Goal: Task Accomplishment & Management: Manage account settings

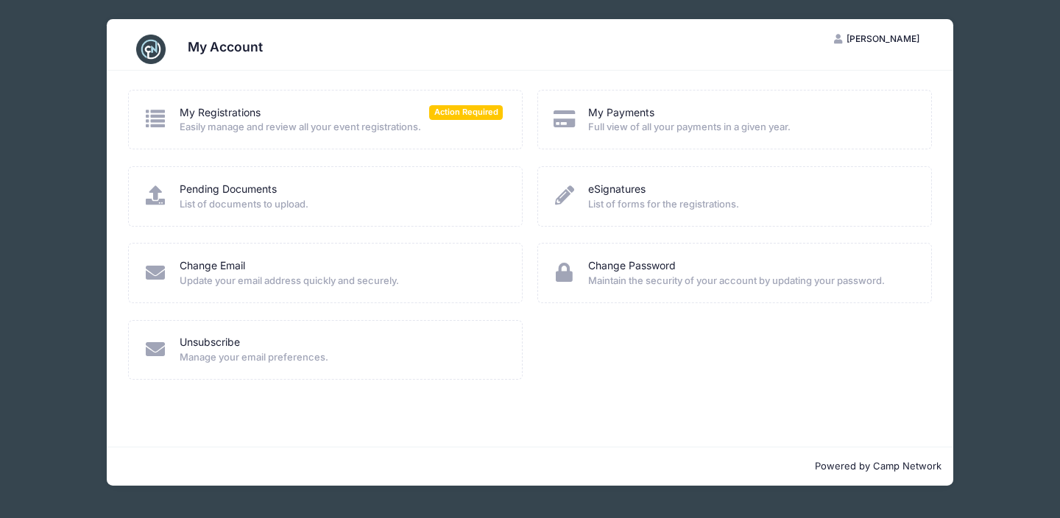
click at [363, 127] on span "Easily manage and review all your event registrations." at bounding box center [342, 127] width 324 height 15
click at [157, 117] on icon at bounding box center [155, 118] width 24 height 19
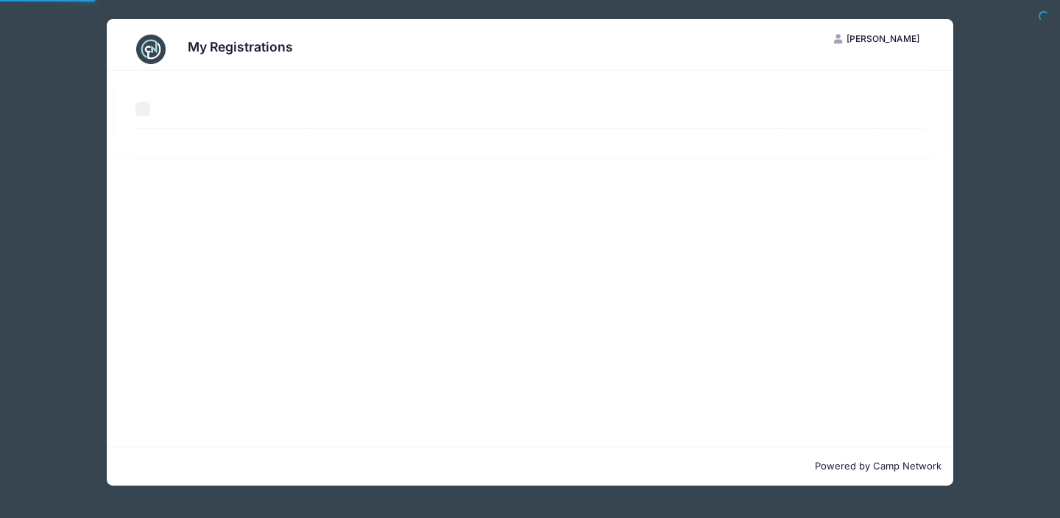
select select "50"
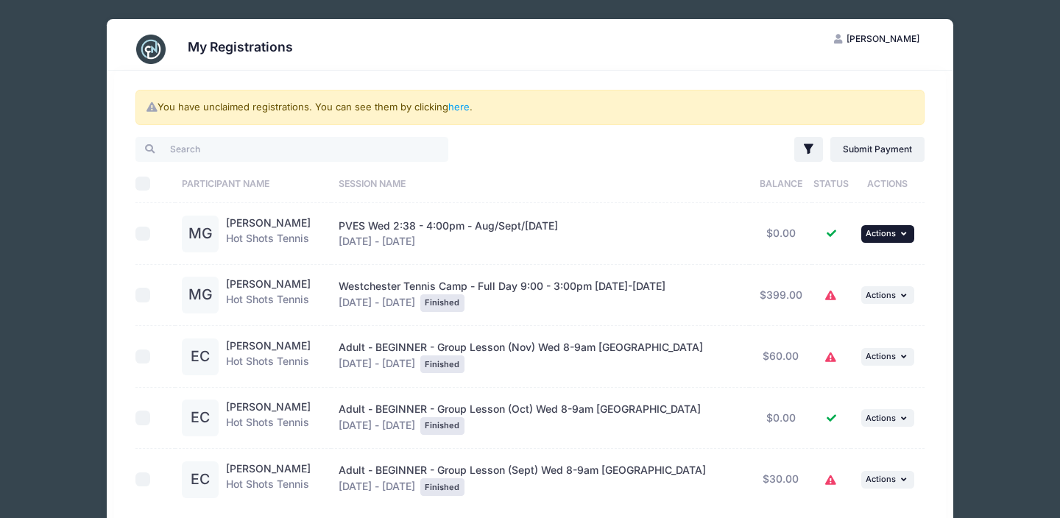
click at [872, 233] on span "Actions" at bounding box center [880, 233] width 30 height 10
click at [825, 264] on link "View Registration" at bounding box center [838, 266] width 133 height 28
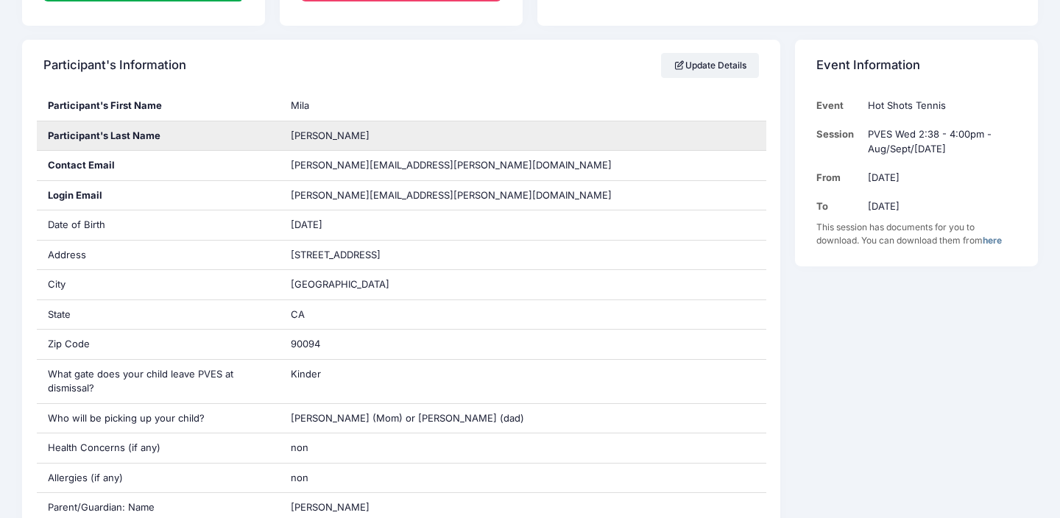
scroll to position [219, 0]
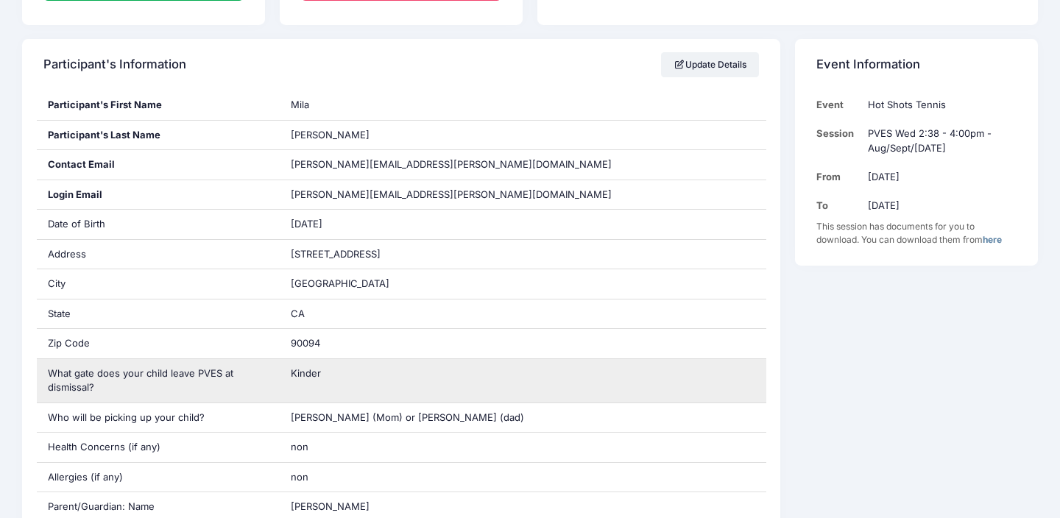
click at [330, 378] on div "Kinder" at bounding box center [523, 380] width 486 height 43
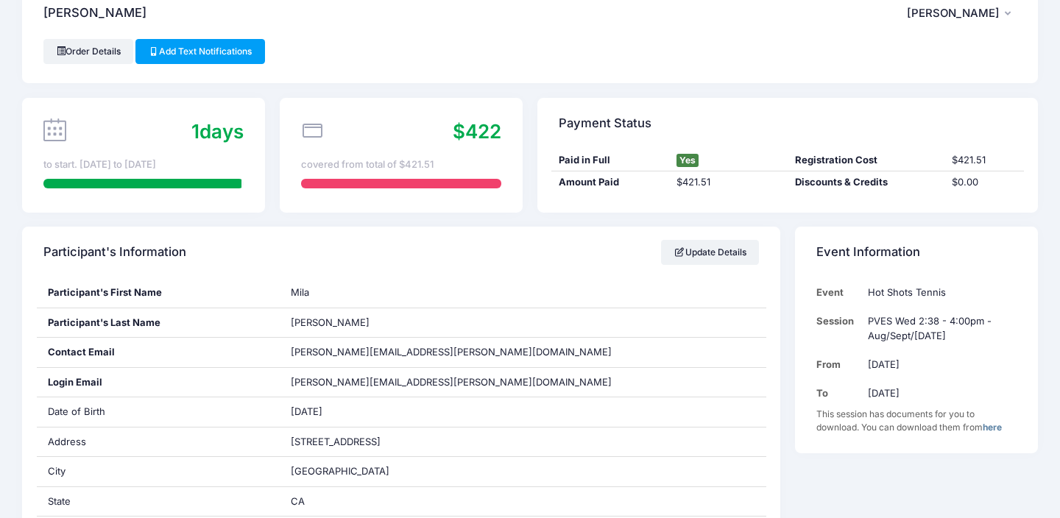
scroll to position [0, 0]
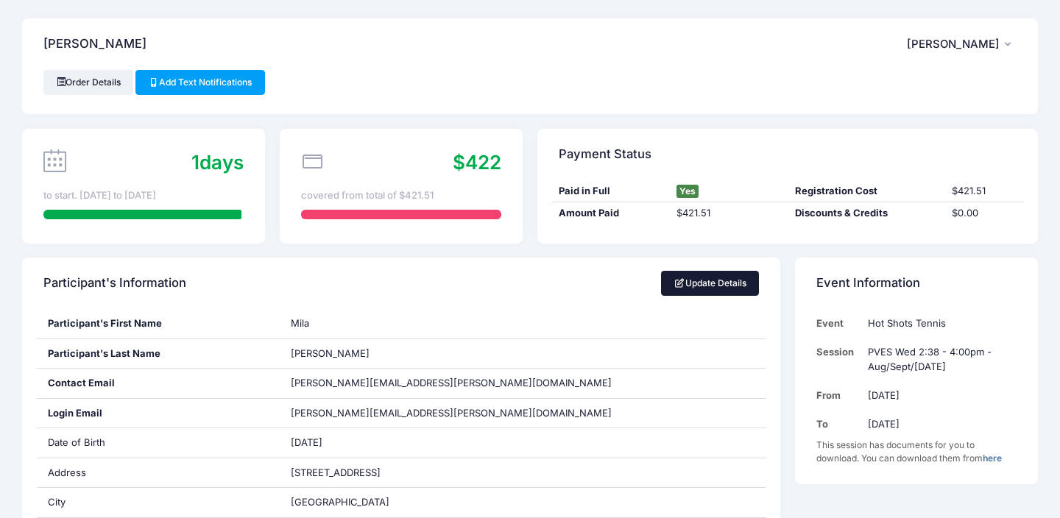
click at [690, 283] on link "Update Details" at bounding box center [710, 283] width 98 height 25
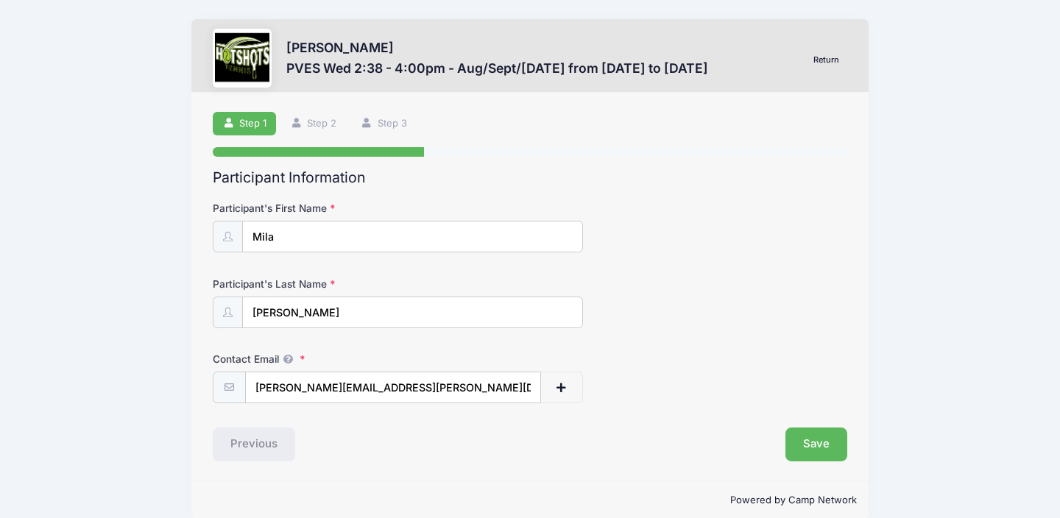
scroll to position [20, 0]
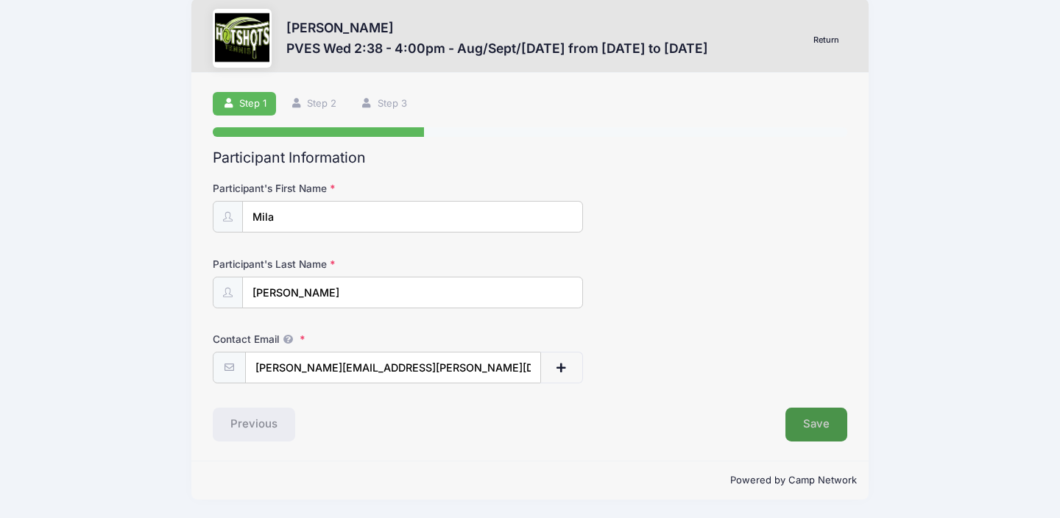
click at [820, 425] on button "Save" at bounding box center [816, 425] width 62 height 34
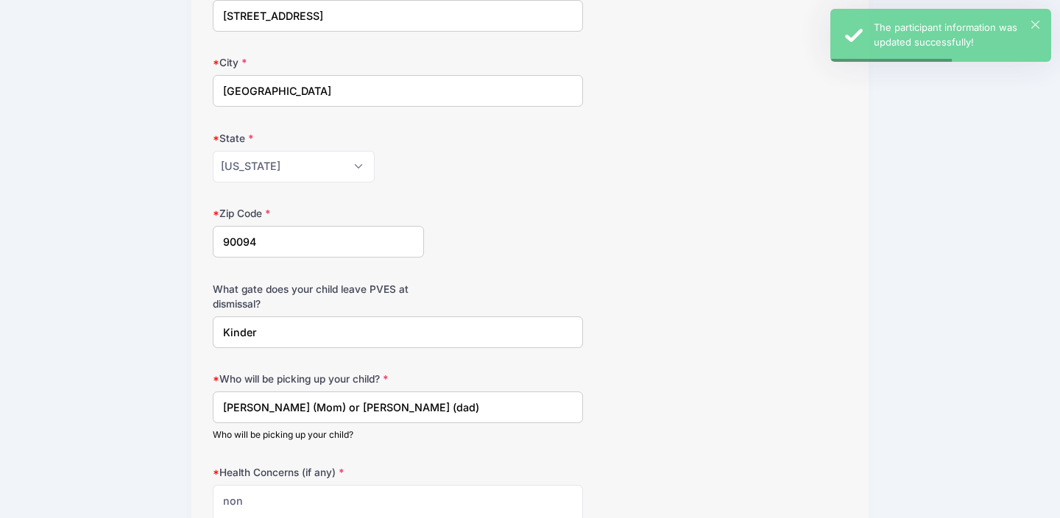
scroll to position [301, 0]
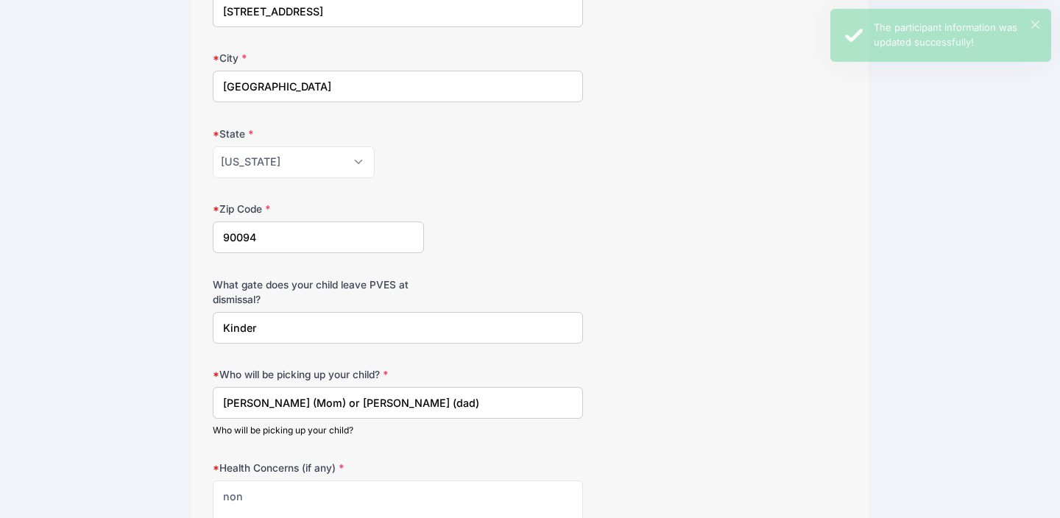
click at [277, 334] on input "Kinder" at bounding box center [398, 328] width 370 height 32
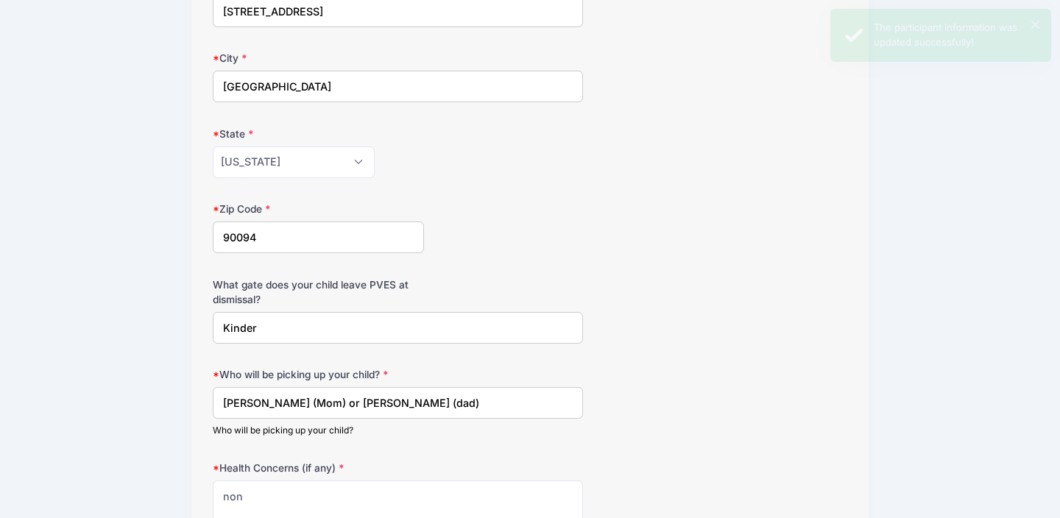
click at [277, 334] on input "Kinder" at bounding box center [398, 328] width 370 height 32
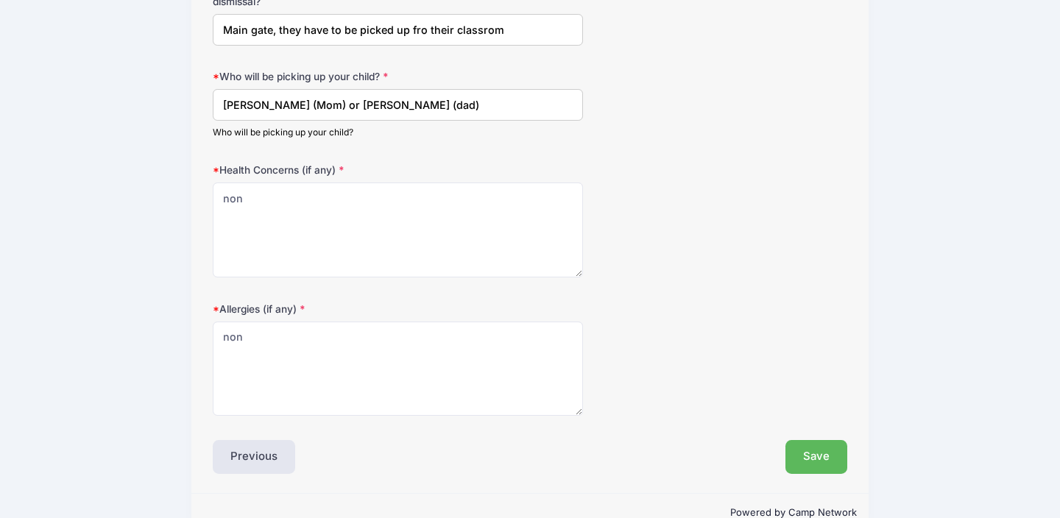
scroll to position [631, 0]
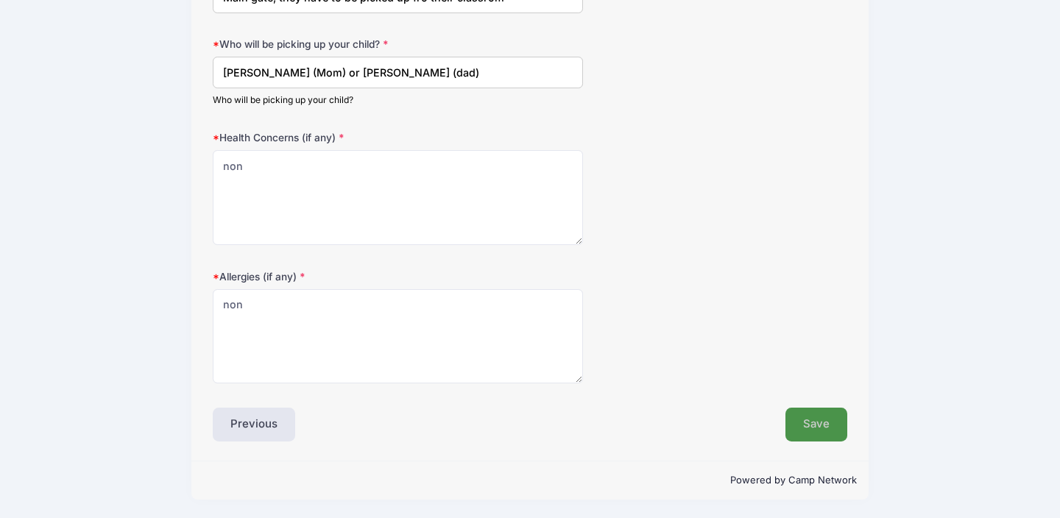
type input "Main gate, they have to be picked up fro their classrom"
click at [811, 425] on button "Save" at bounding box center [816, 425] width 62 height 34
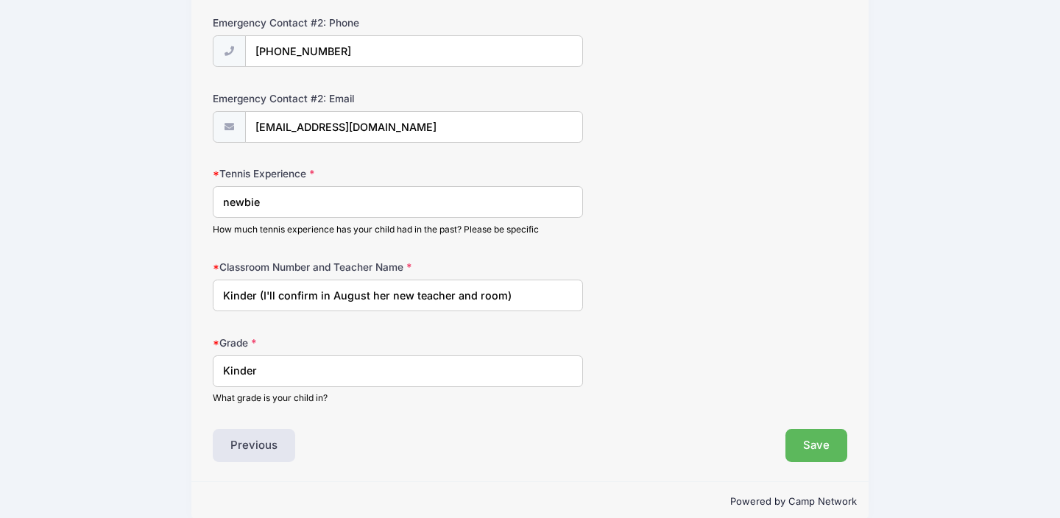
scroll to position [718, 0]
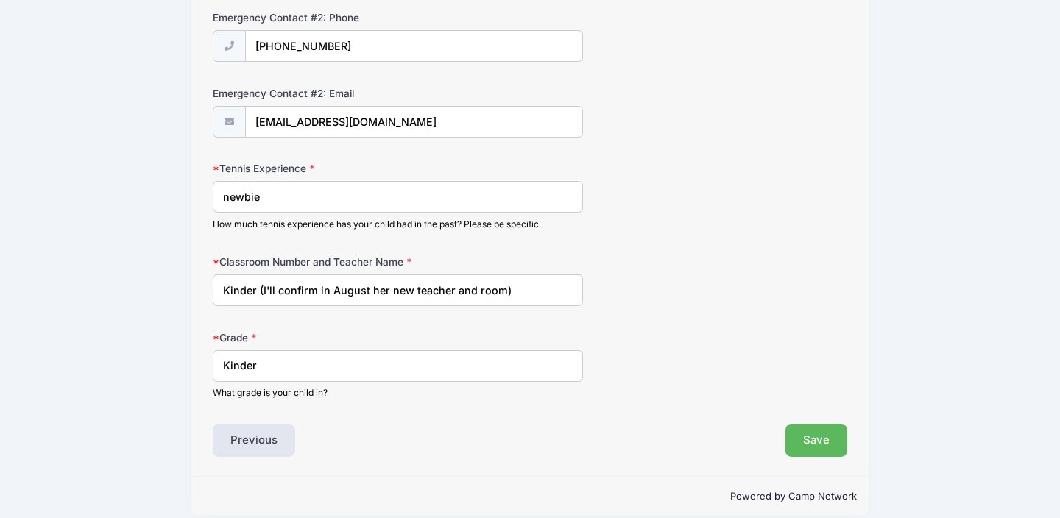
click at [520, 291] on input "Kinder (I'll confirm in August her new teacher and room)" at bounding box center [398, 290] width 370 height 32
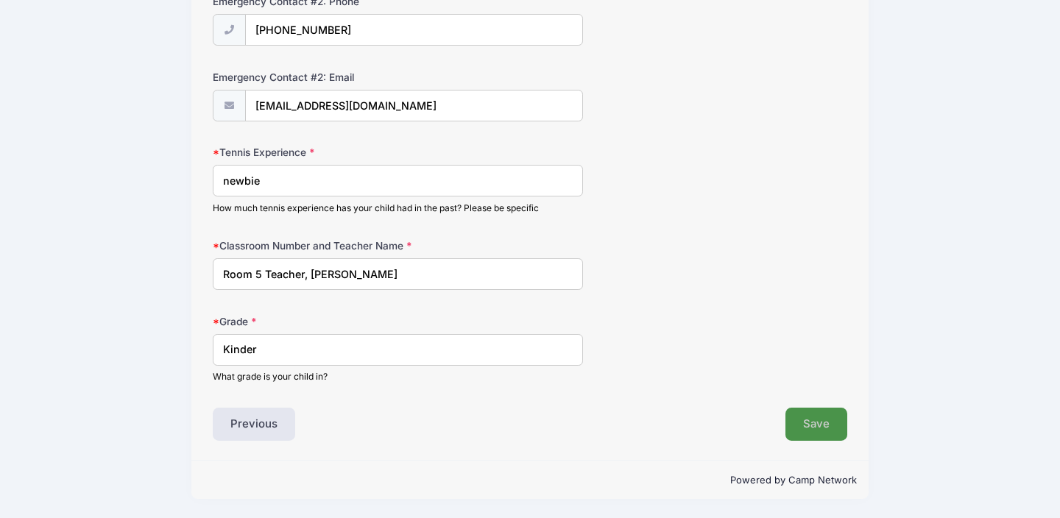
type input "Room 5 Teacher, Mrs. Mohamed"
click at [818, 424] on button "Save" at bounding box center [816, 425] width 62 height 34
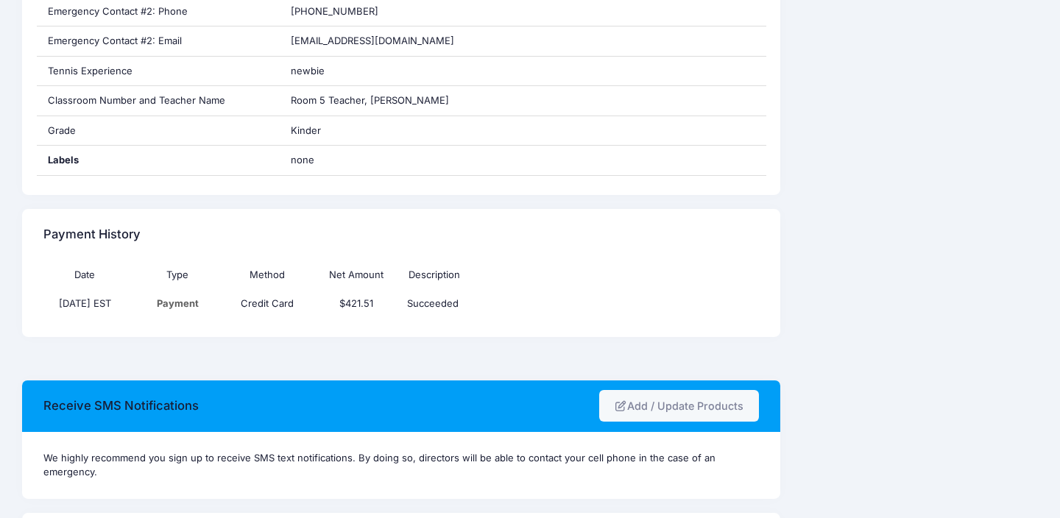
scroll to position [1043, 0]
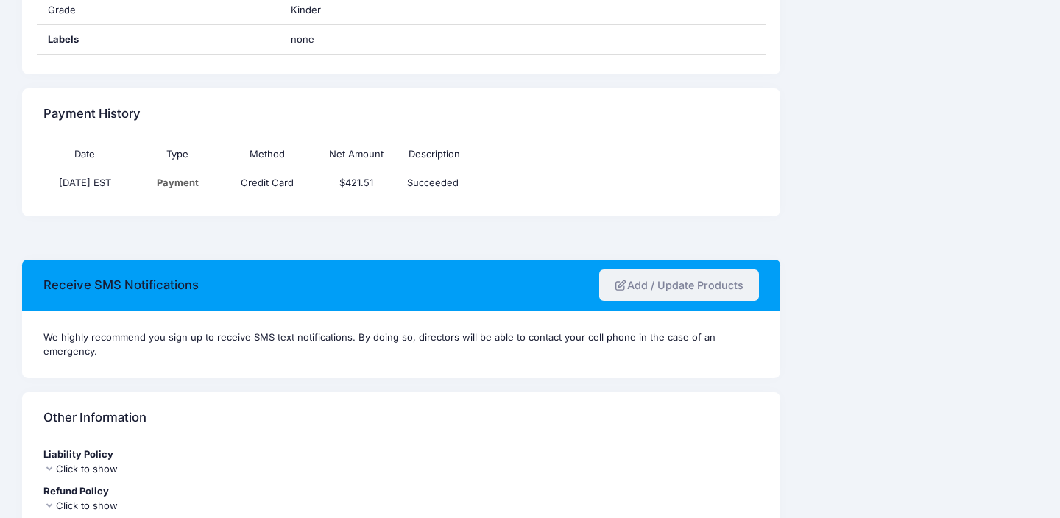
click at [639, 285] on link "Add / Update Products" at bounding box center [679, 285] width 160 height 32
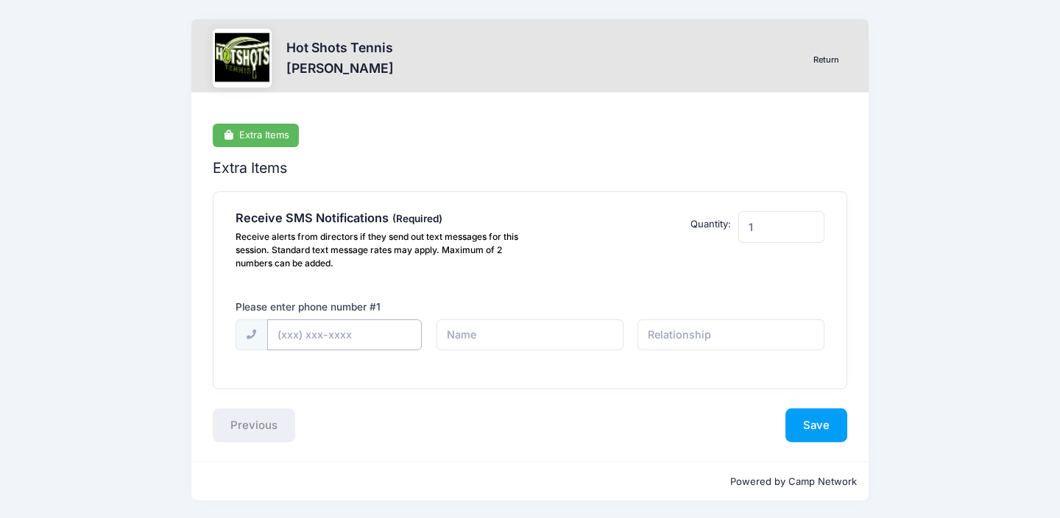
click at [0, 0] on input "text" at bounding box center [0, 0] width 0 height 0
type input "(646) 715-2854"
type input "[PERSON_NAME]"
click at [0, 0] on input "text" at bounding box center [0, 0] width 0 height 0
type input "mom"
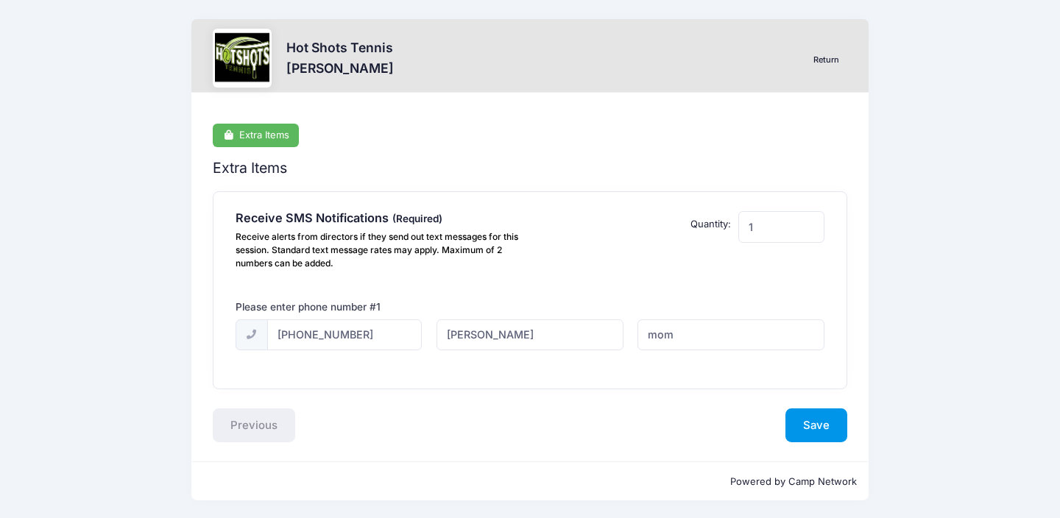
click at [818, 430] on button "Save" at bounding box center [816, 425] width 62 height 34
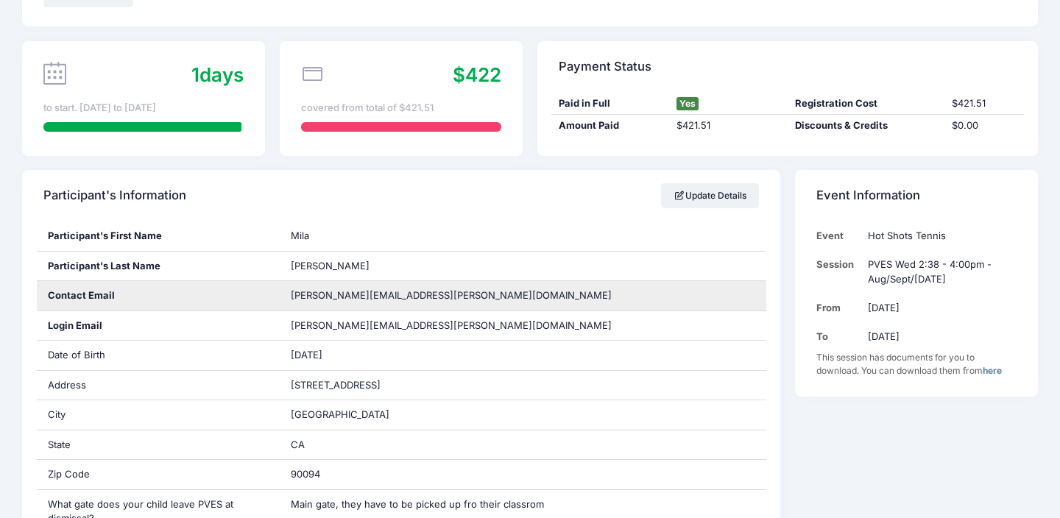
scroll to position [89, 0]
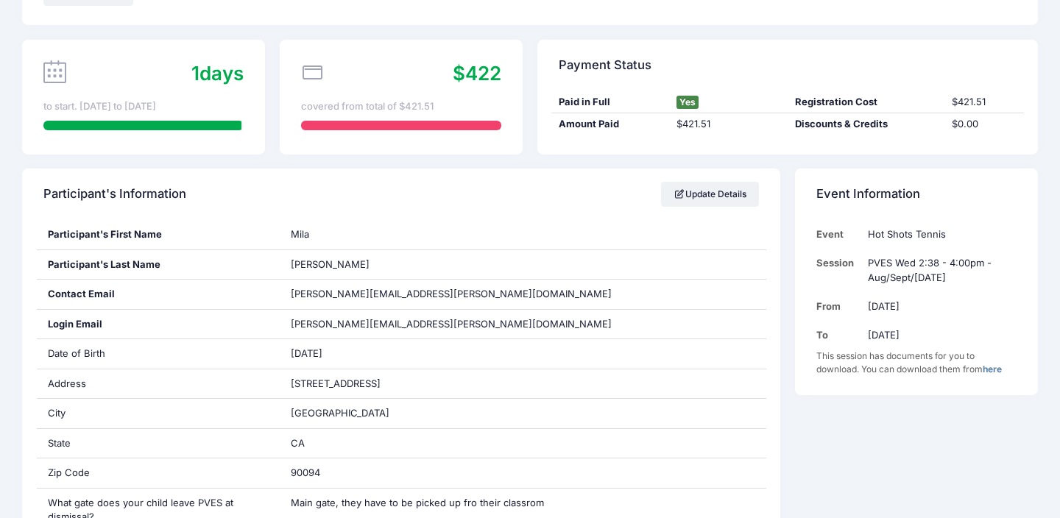
click at [993, 373] on link "here" at bounding box center [991, 369] width 19 height 11
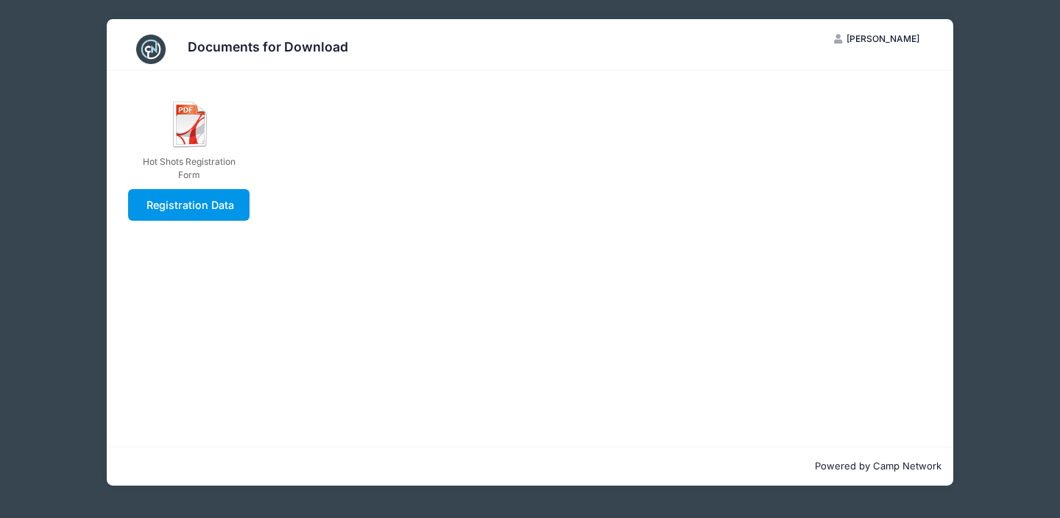
click at [177, 208] on link "Registration Data" at bounding box center [188, 205] width 121 height 32
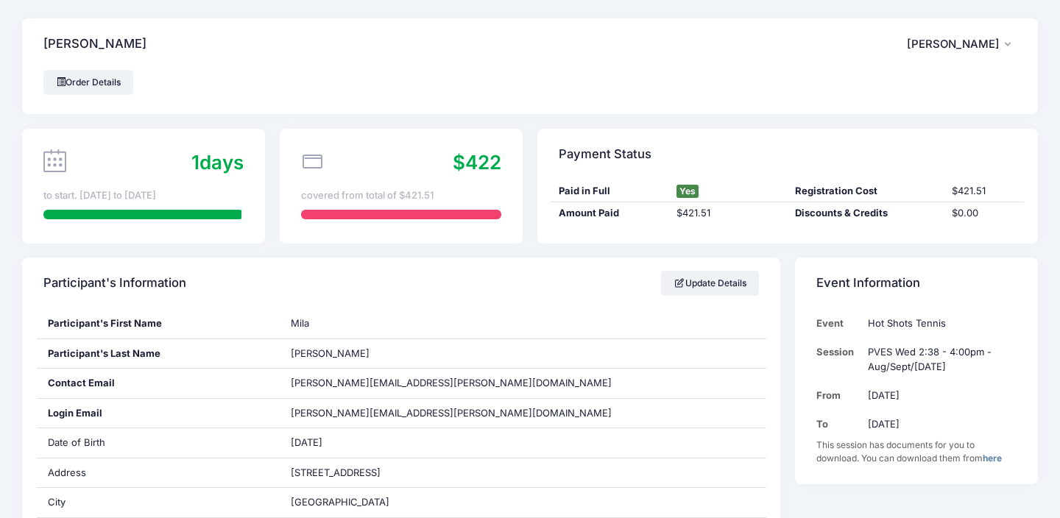
click at [965, 41] on span "[PERSON_NAME]" at bounding box center [953, 44] width 93 height 13
click at [878, 87] on link "My Account" at bounding box center [925, 85] width 170 height 28
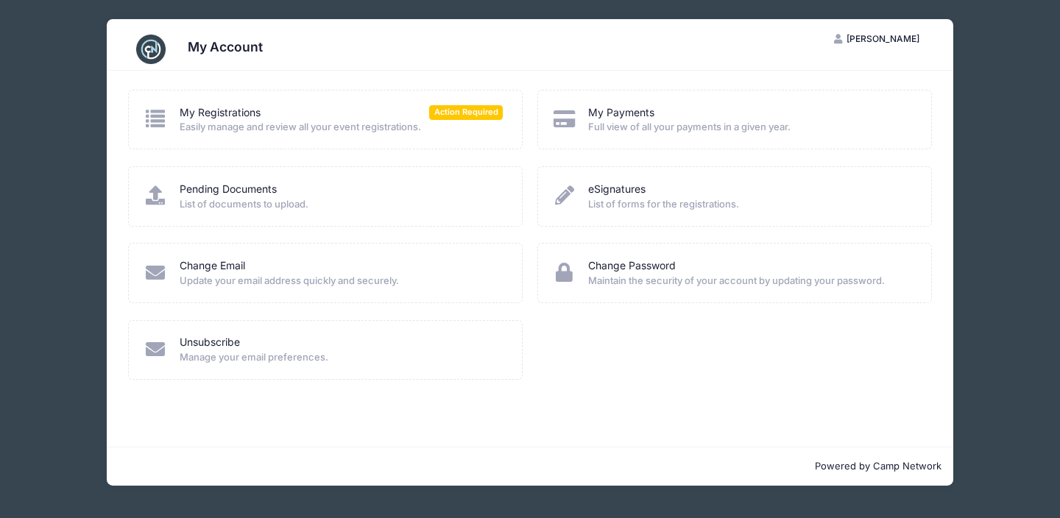
click at [318, 199] on span "List of documents to upload." at bounding box center [342, 204] width 324 height 15
click at [153, 112] on icon at bounding box center [155, 118] width 24 height 19
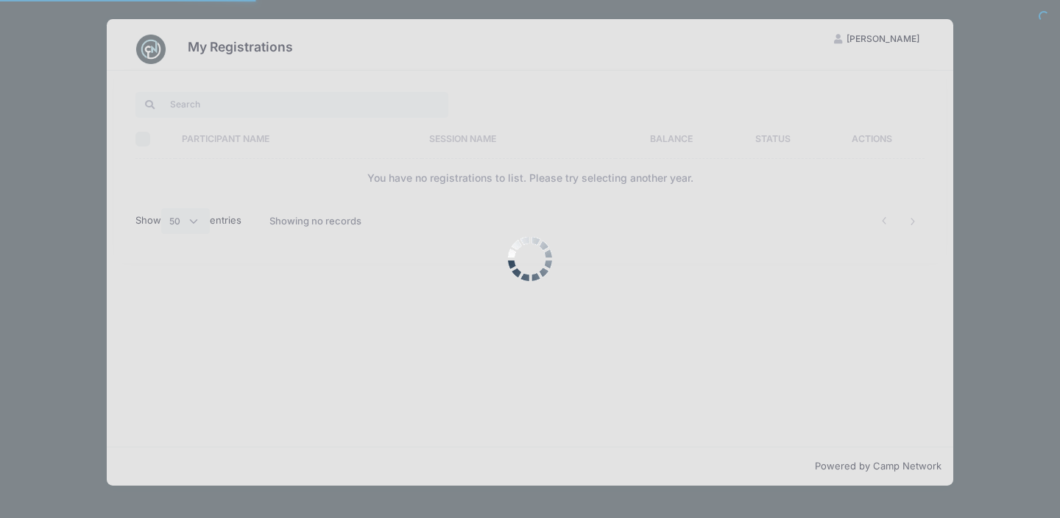
select select "50"
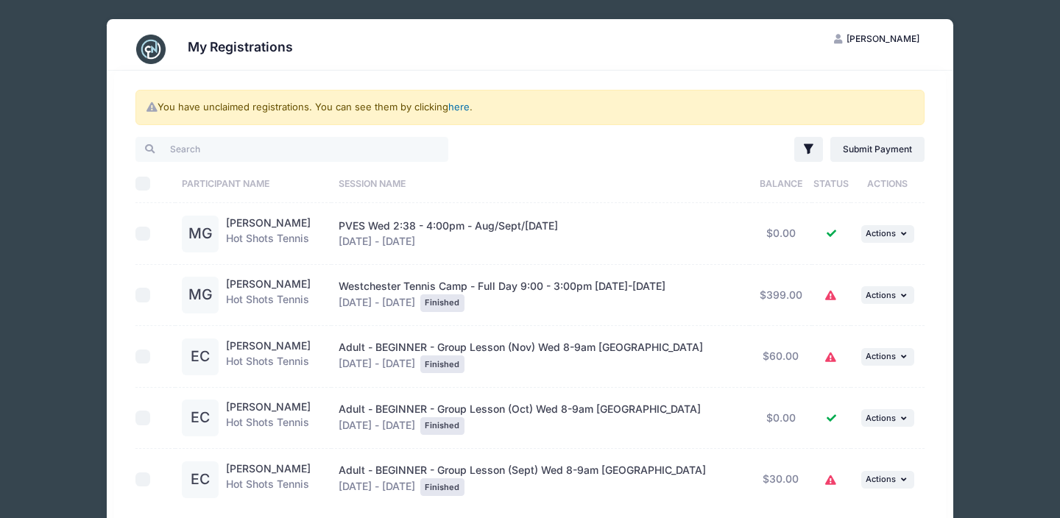
click at [460, 102] on link "here" at bounding box center [458, 107] width 21 height 12
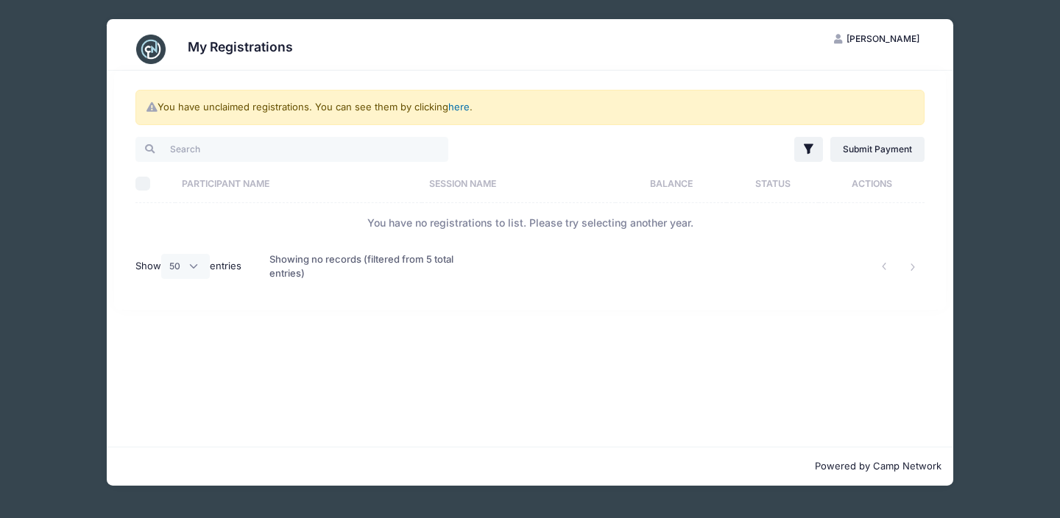
click at [454, 110] on link "here" at bounding box center [458, 107] width 21 height 12
click at [873, 38] on span "[PERSON_NAME]" at bounding box center [882, 38] width 73 height 11
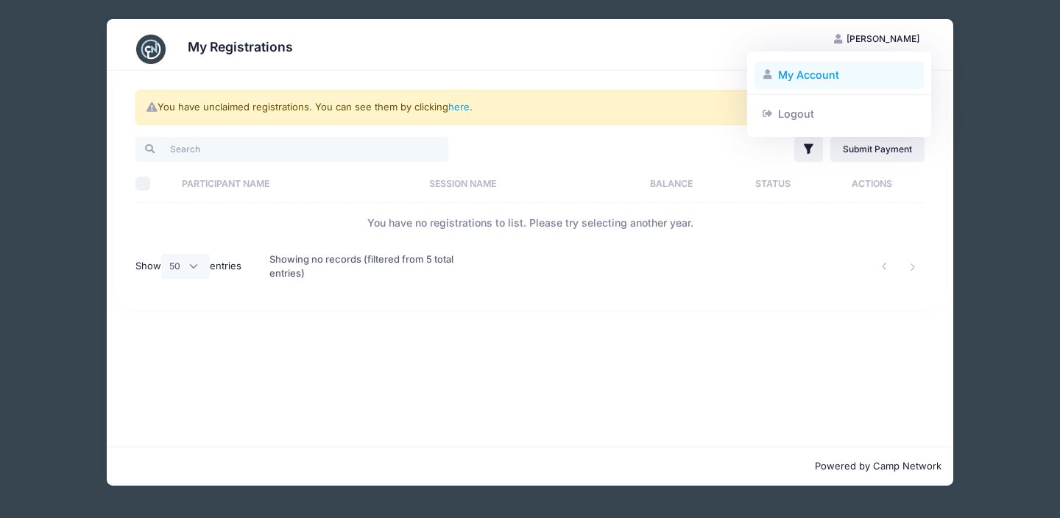
click at [807, 82] on link "My Account" at bounding box center [839, 75] width 170 height 28
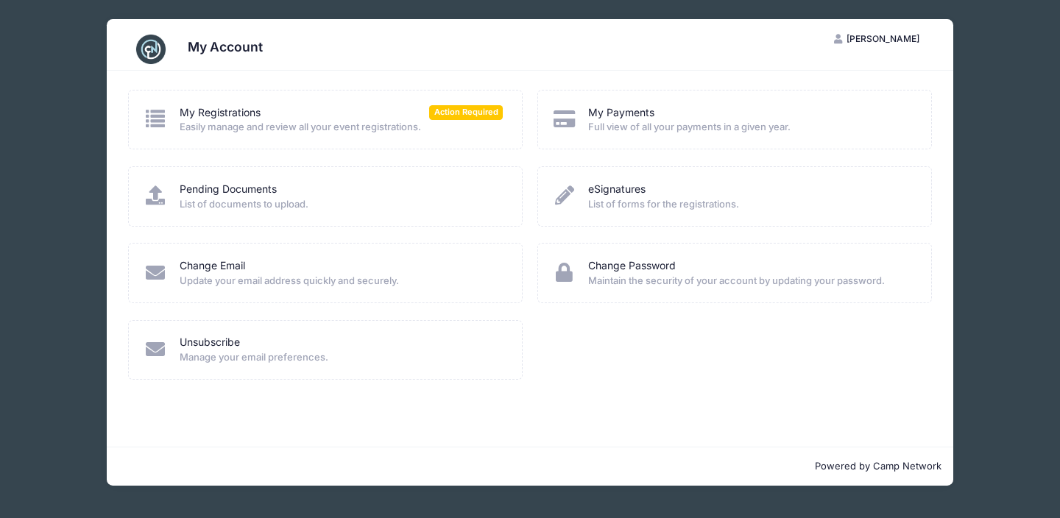
click at [612, 128] on span "Full view of all your payments in a given year." at bounding box center [750, 127] width 324 height 15
click at [564, 119] on icon at bounding box center [564, 118] width 24 height 19
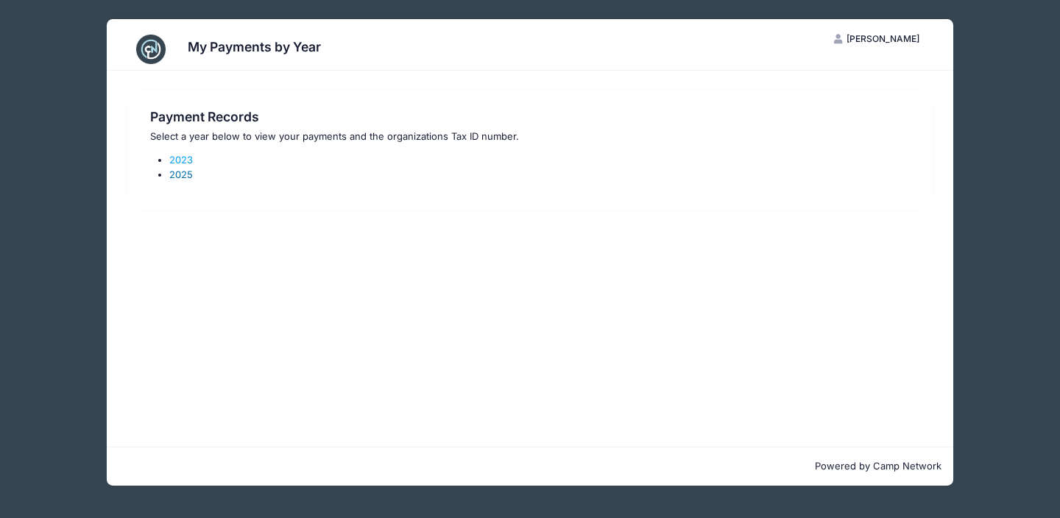
click at [175, 174] on link "2025" at bounding box center [181, 175] width 24 height 12
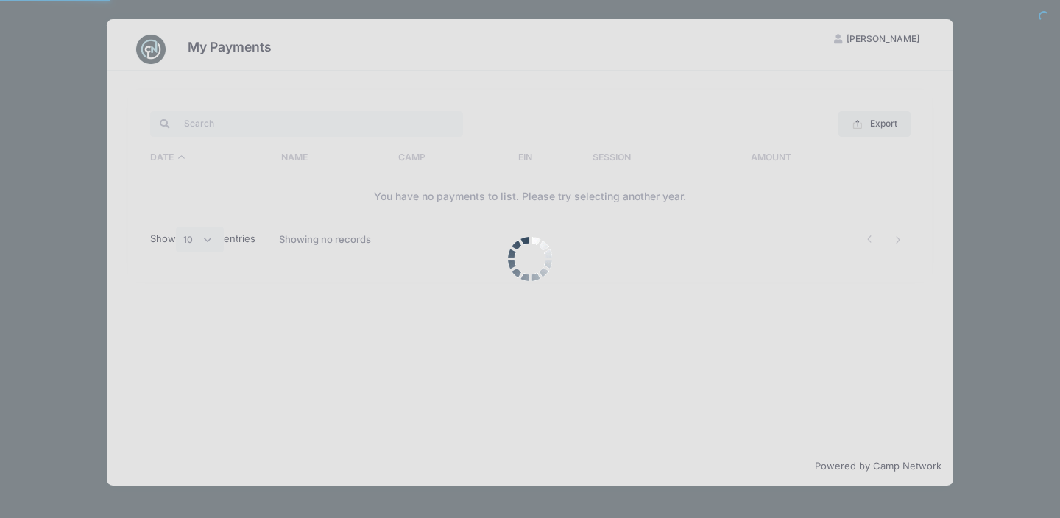
select select "10"
